Goal: Navigation & Orientation: Find specific page/section

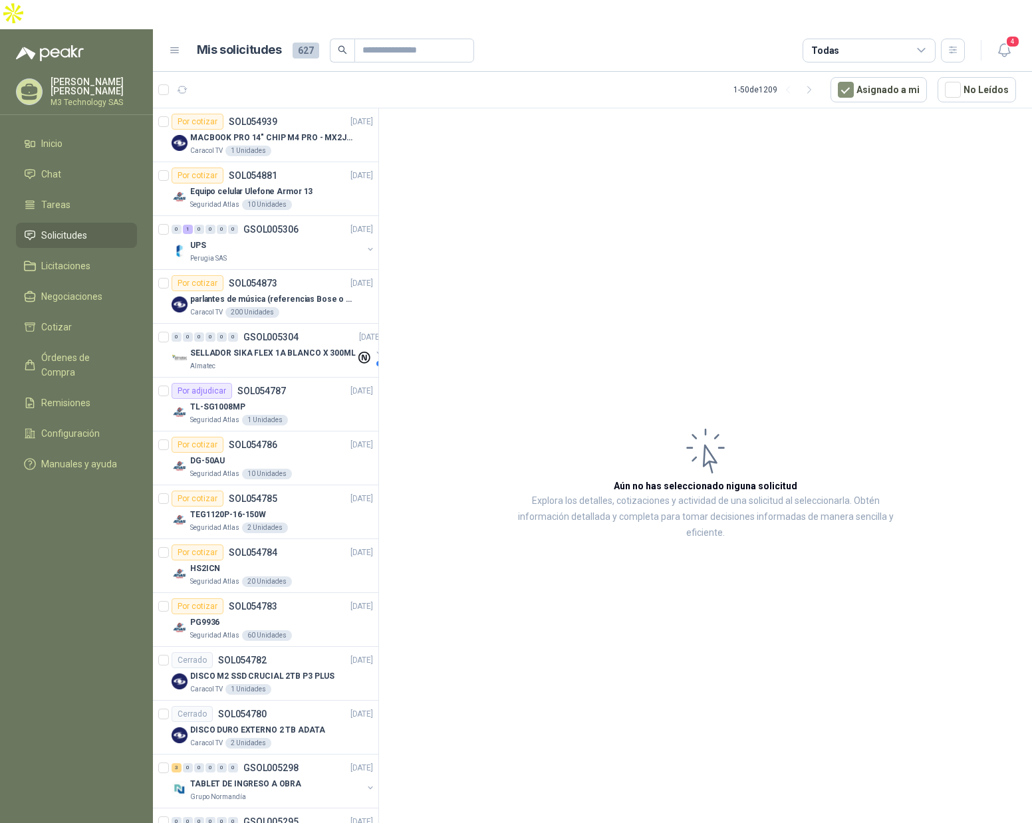
click at [62, 198] on span "Tareas" at bounding box center [55, 205] width 29 height 15
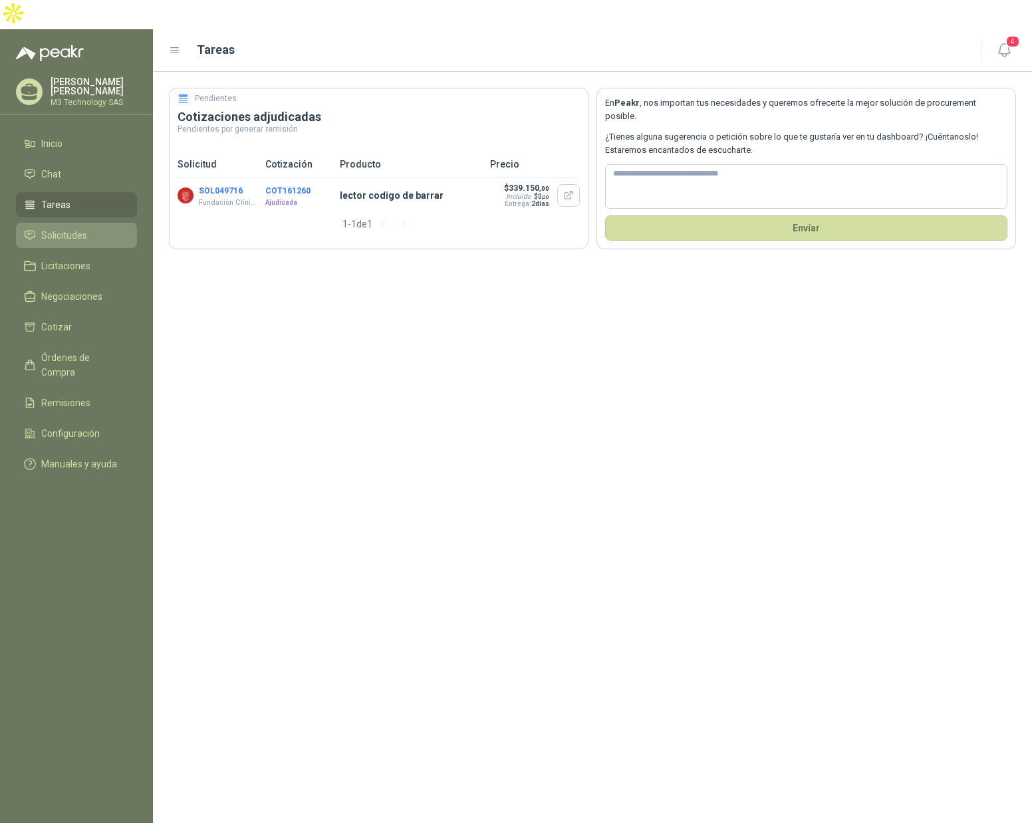
click at [61, 228] on span "Solicitudes" at bounding box center [64, 235] width 46 height 15
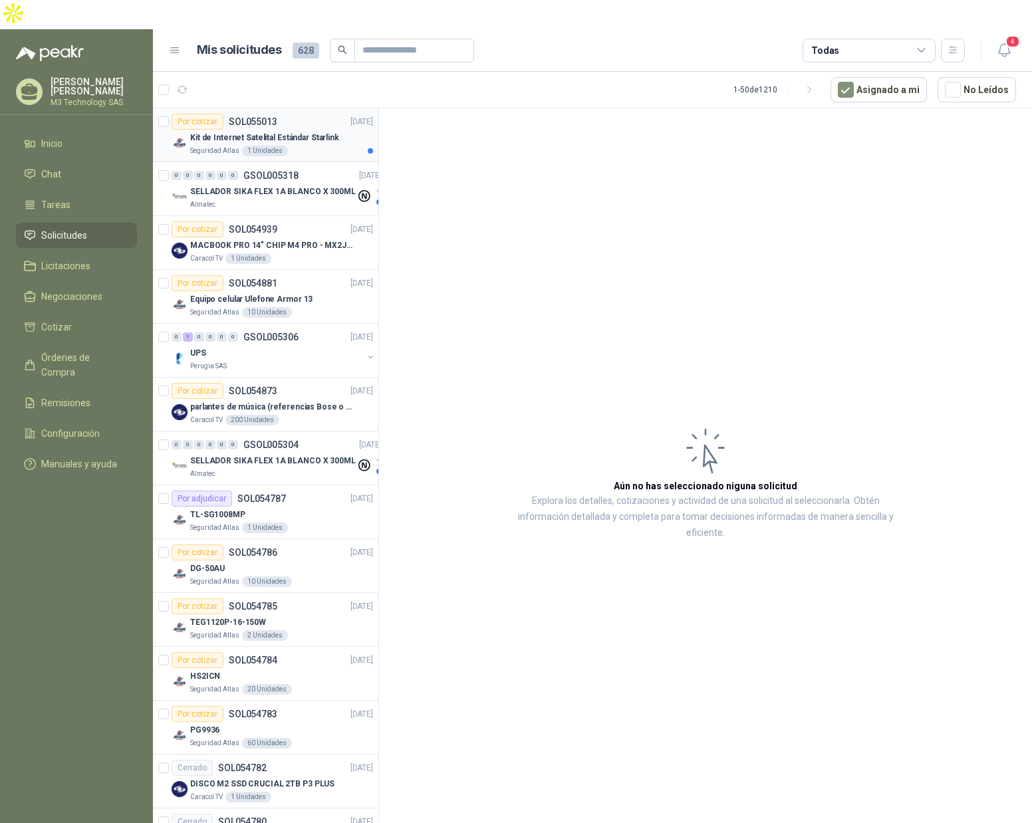
click at [318, 146] on div "Seguridad Atlas 1 Unidades" at bounding box center [281, 151] width 183 height 11
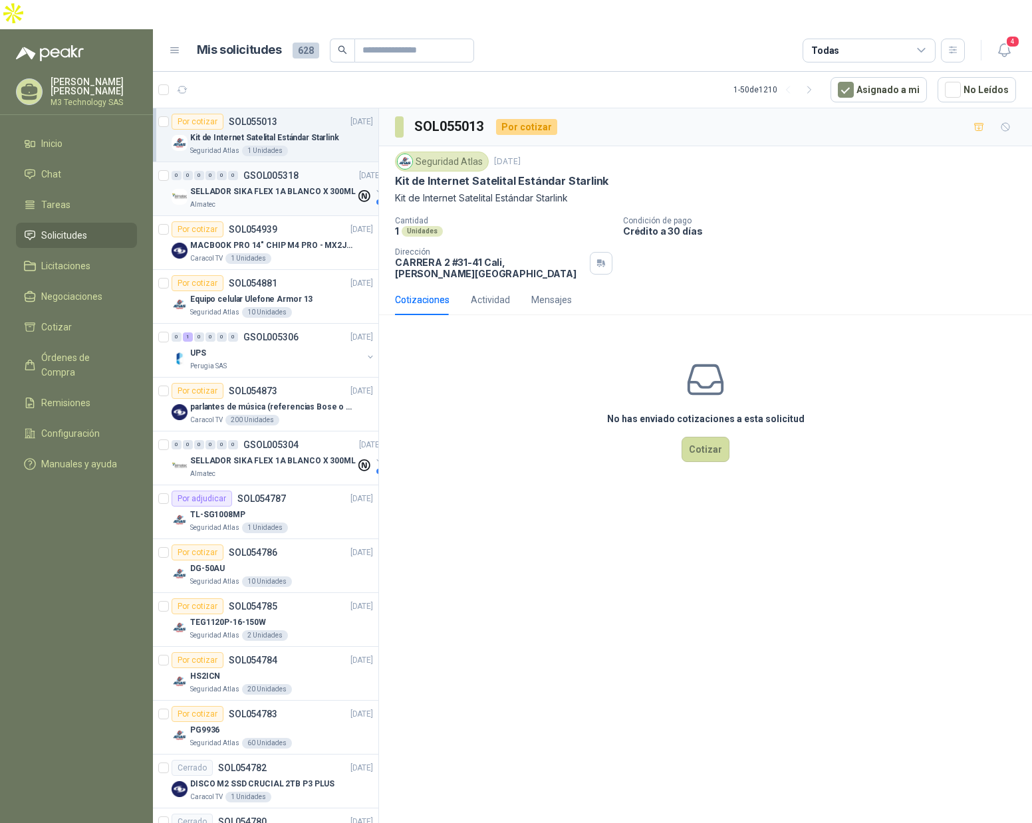
click at [318, 200] on div "Almatec" at bounding box center [273, 205] width 166 height 11
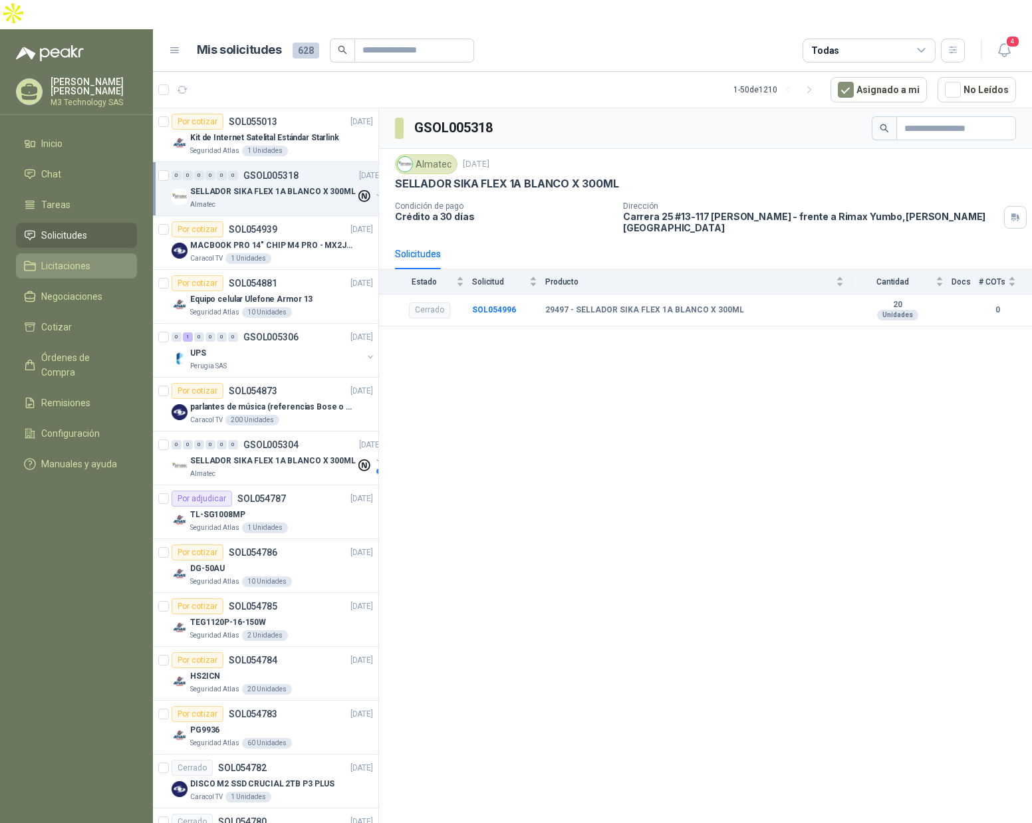
click at [65, 259] on span "Licitaciones" at bounding box center [65, 266] width 49 height 15
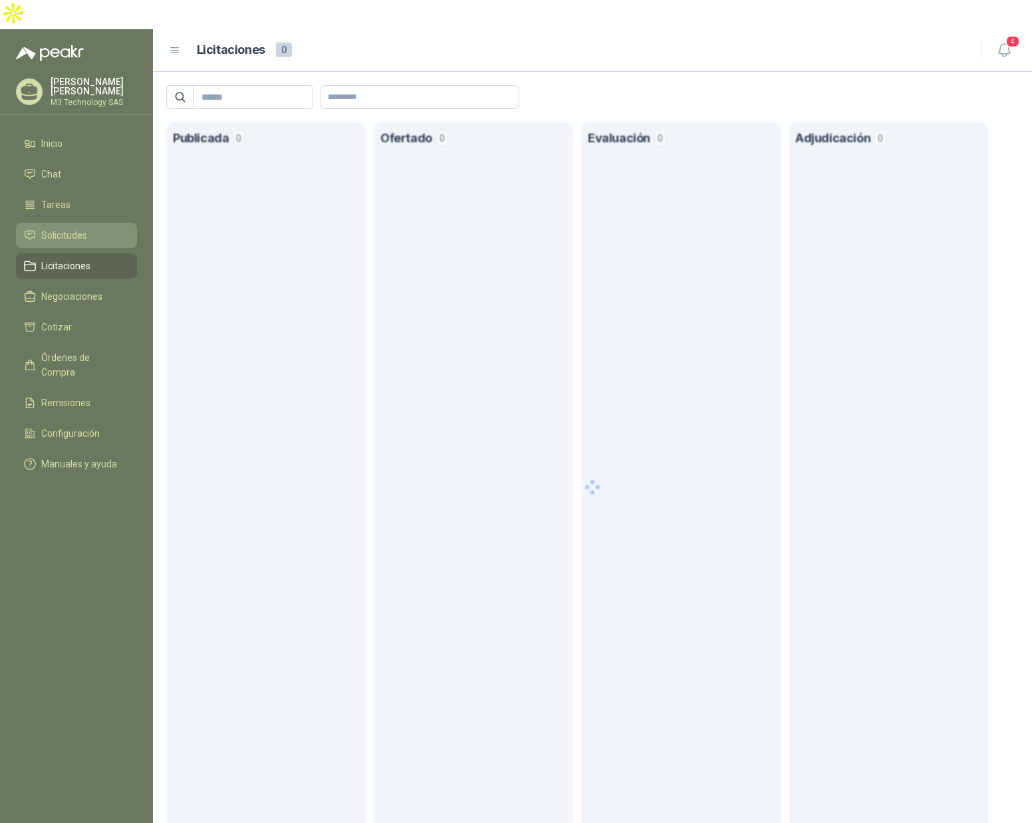
click at [76, 228] on span "Solicitudes" at bounding box center [64, 235] width 46 height 15
